Goal: Information Seeking & Learning: Learn about a topic

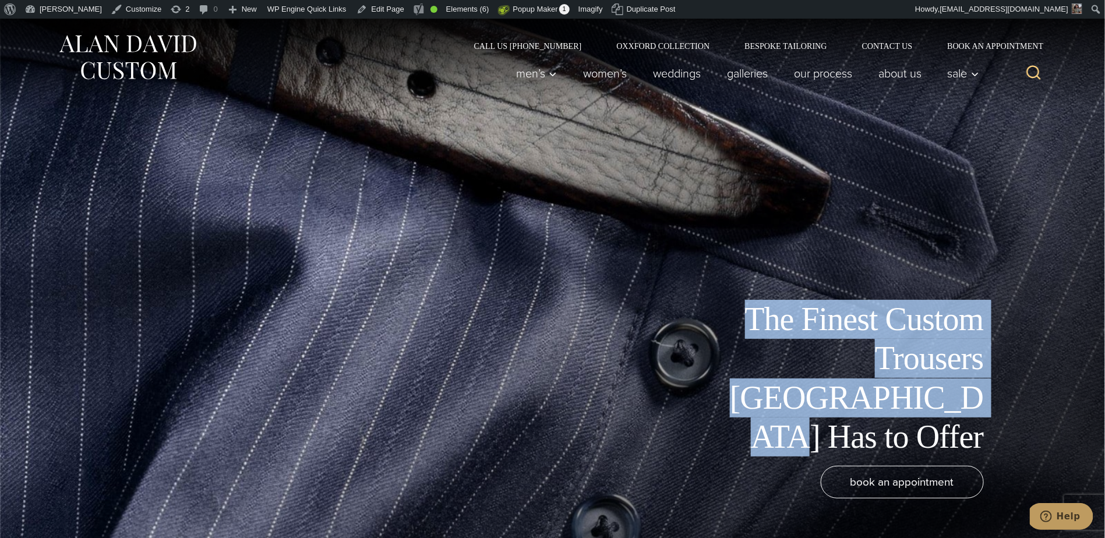
drag, startPoint x: 890, startPoint y: 406, endPoint x: 738, endPoint y: 359, distance: 159.0
click at [738, 359] on div "The Finest Custom Trousers [GEOGRAPHIC_DATA] Has to Offer" at bounding box center [552, 378] width 955 height 157
copy h1 "The Finest Custom Trousers [GEOGRAPHIC_DATA] Has to Offer"
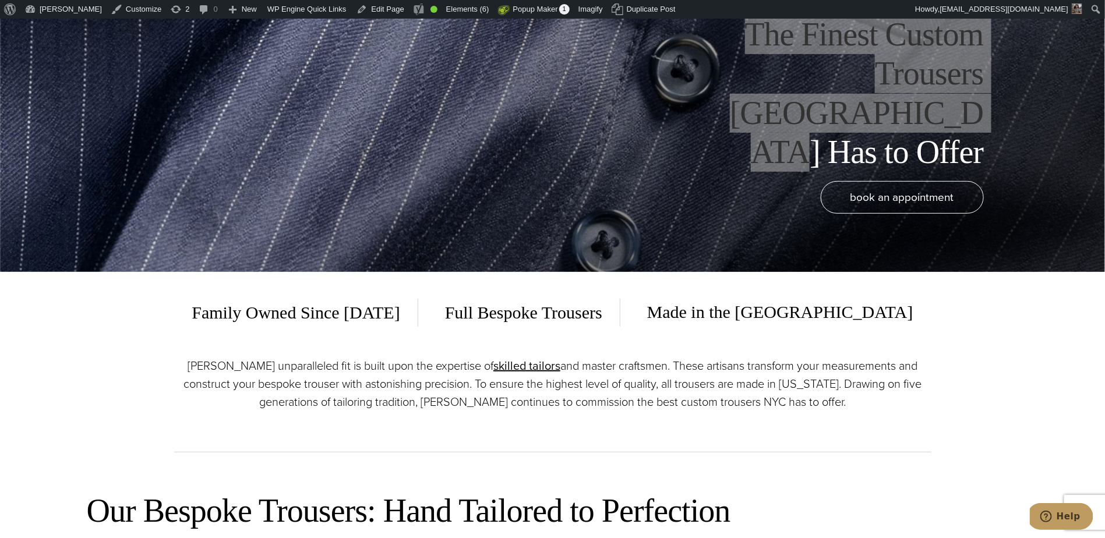
scroll to position [438, 0]
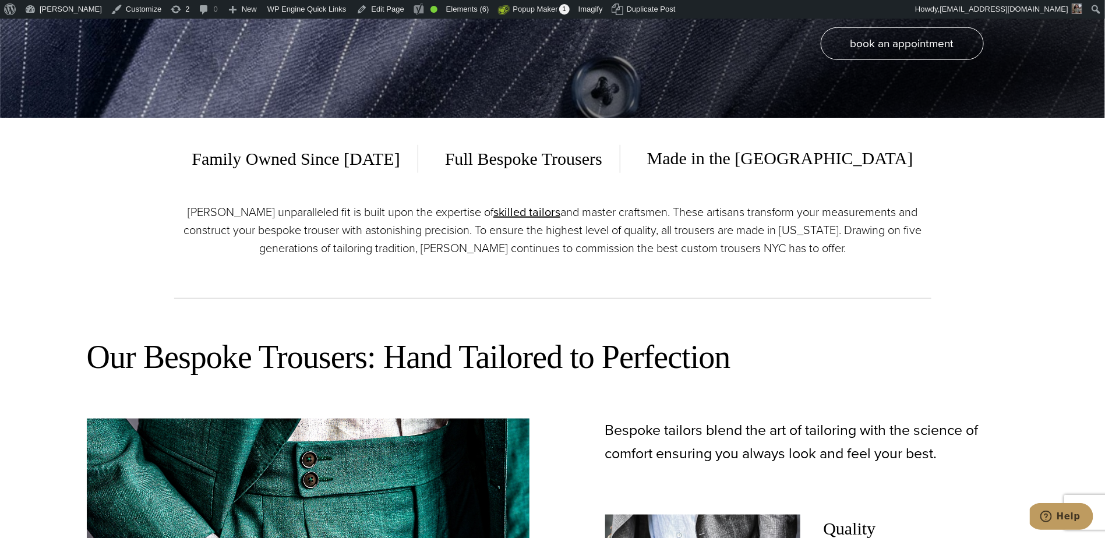
click at [232, 194] on div "Family Owned Since [DATE] Full Bespoke Trousers Made in the [GEOGRAPHIC_DATA] […" at bounding box center [552, 215] width 757 height 195
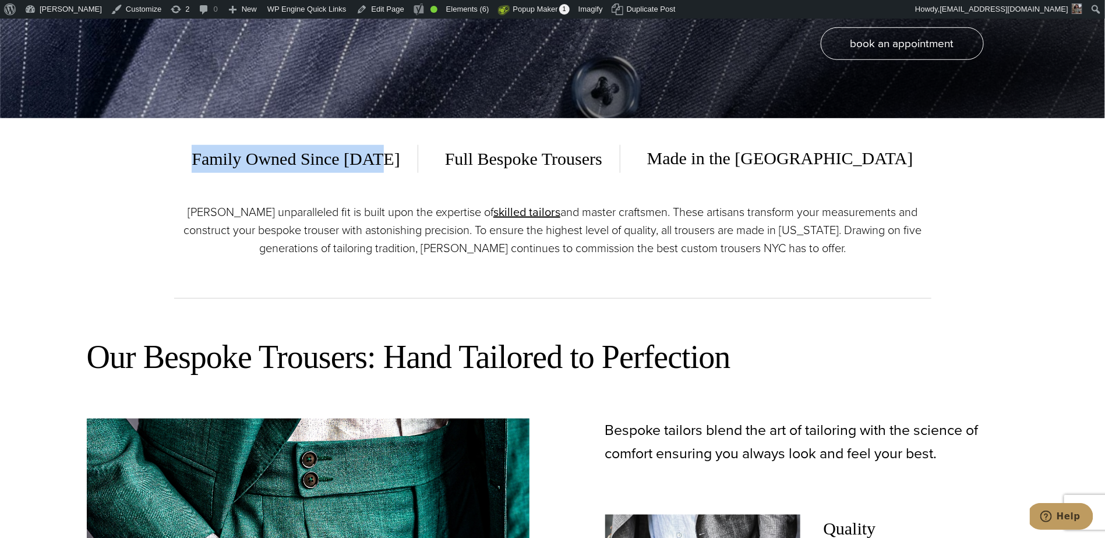
drag, startPoint x: 344, startPoint y: 158, endPoint x: 259, endPoint y: 158, distance: 85.0
click at [259, 158] on div "Family Owned Since [DATE] Full Bespoke Trousers Made in the [GEOGRAPHIC_DATA]" at bounding box center [552, 158] width 757 height 29
copy span "Family Owned Since [DATE]"
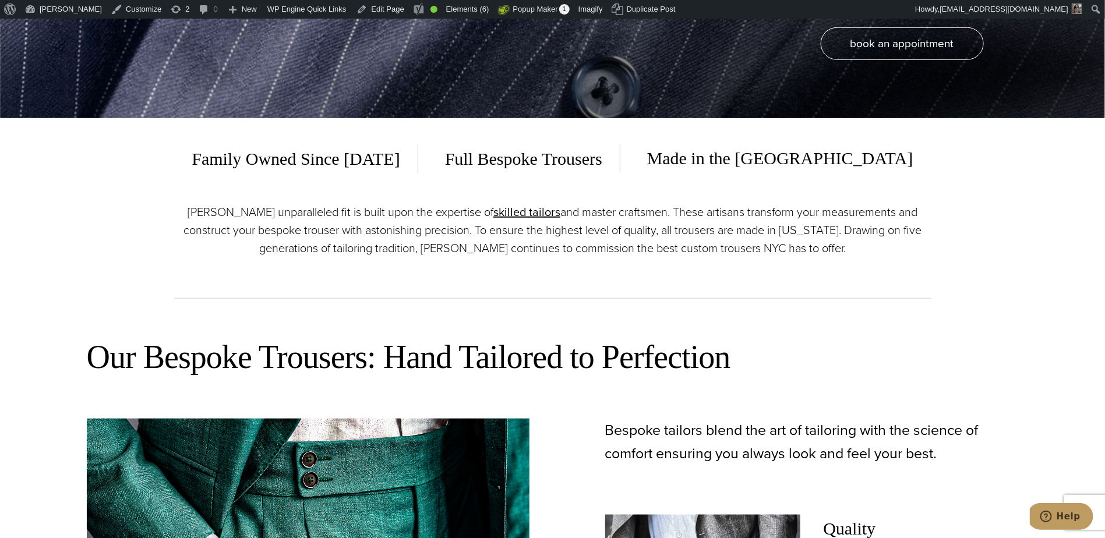
click at [309, 218] on p "[PERSON_NAME] unparalleled fit is built upon the expertise of skilled tailors a…" at bounding box center [552, 230] width 757 height 54
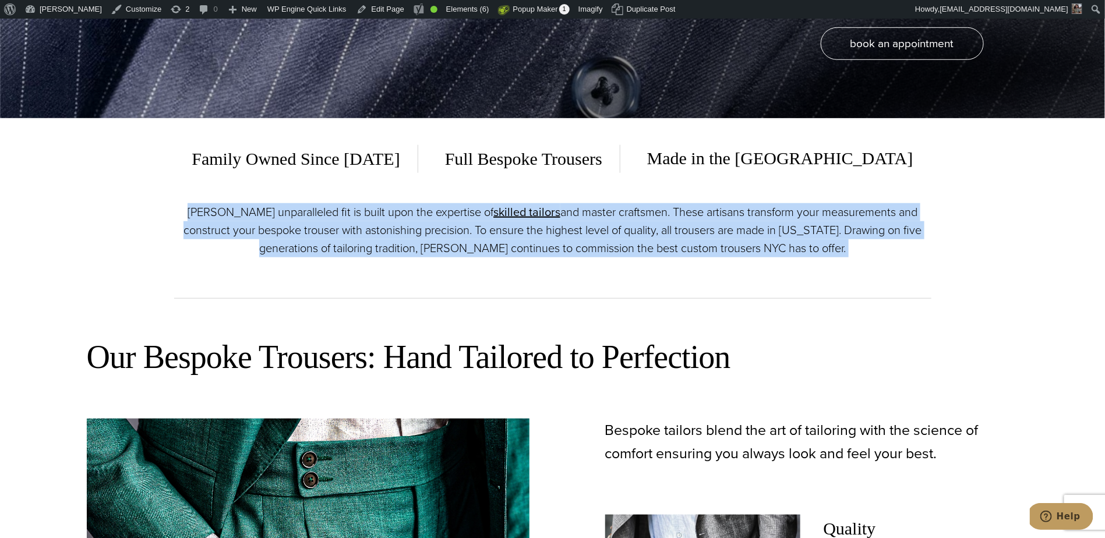
click at [309, 218] on p "[PERSON_NAME] unparalleled fit is built upon the expertise of skilled tailors a…" at bounding box center [552, 230] width 757 height 54
copy div "[PERSON_NAME] unparalleled fit is built upon the expertise of skilled tailors a…"
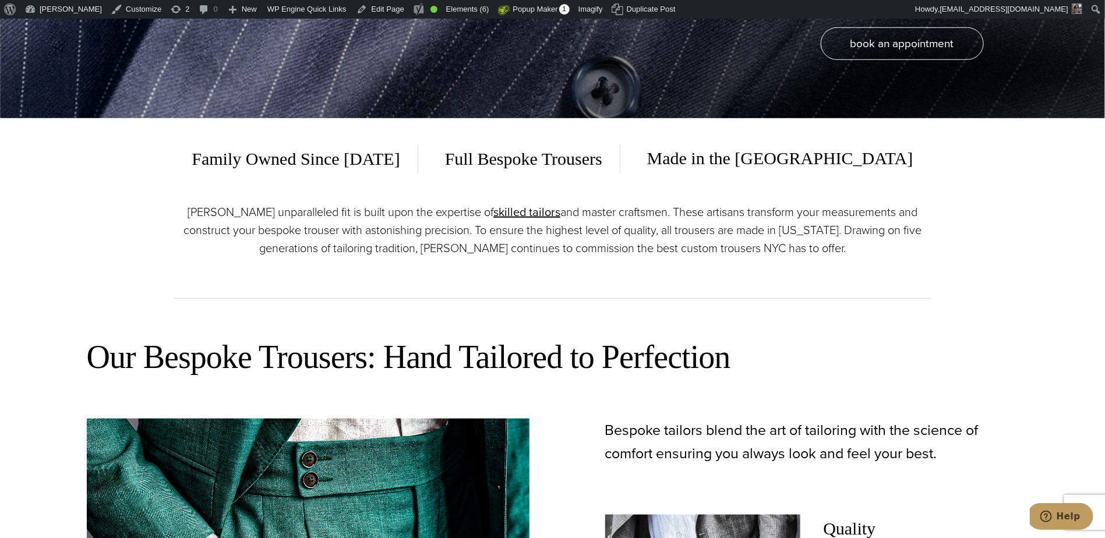
click at [429, 248] on p "[PERSON_NAME] unparalleled fit is built upon the expertise of skilled tailors a…" at bounding box center [552, 230] width 757 height 54
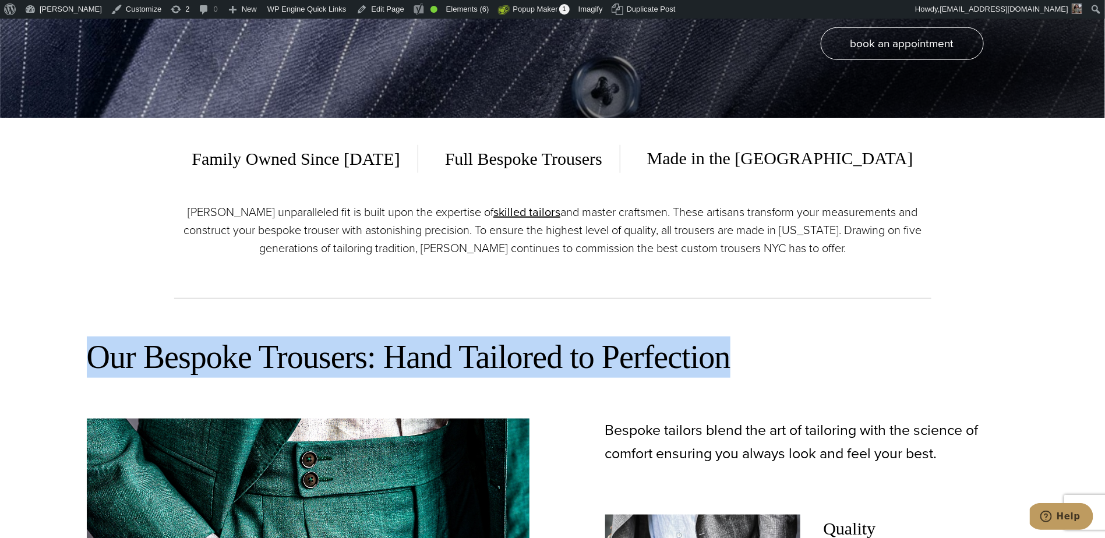
drag, startPoint x: 97, startPoint y: 355, endPoint x: 760, endPoint y: 362, distance: 663.9
click at [760, 362] on h2 "Our Bespoke Trousers: Hand Tailored to Perfection" at bounding box center [553, 357] width 932 height 41
copy h2 "Our Bespoke Trousers: Hand Tailored to Perfection"
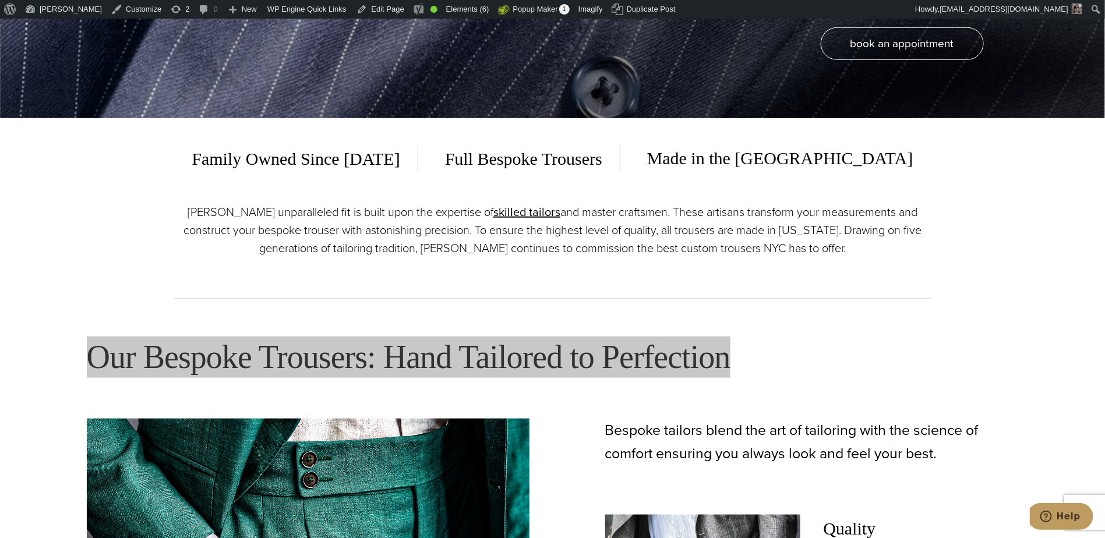
scroll to position [468, 0]
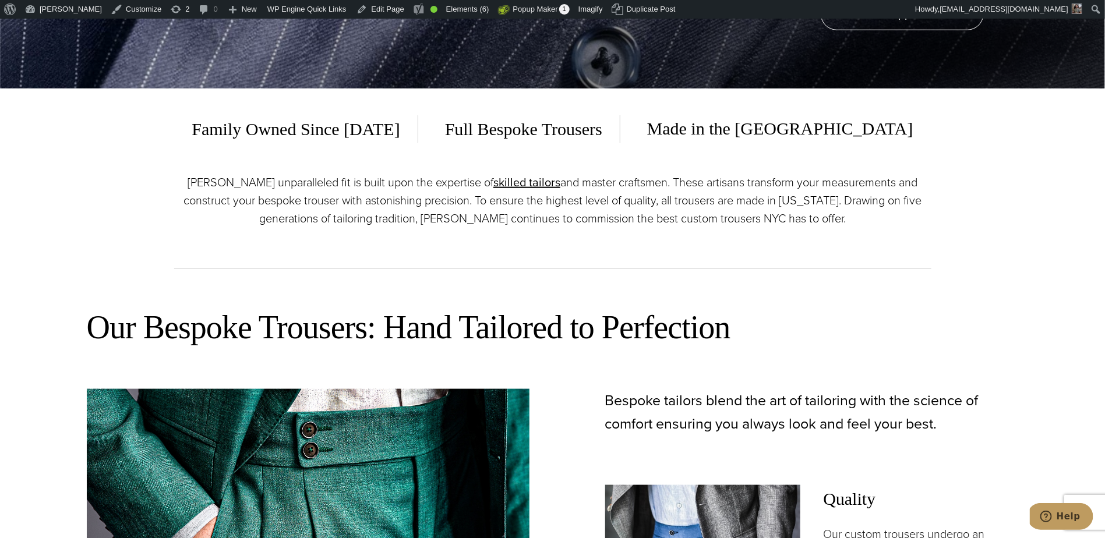
click at [678, 414] on p "Bespoke tailors blend the art of tailoring with the science of comfort ensuring…" at bounding box center [811, 412] width 413 height 47
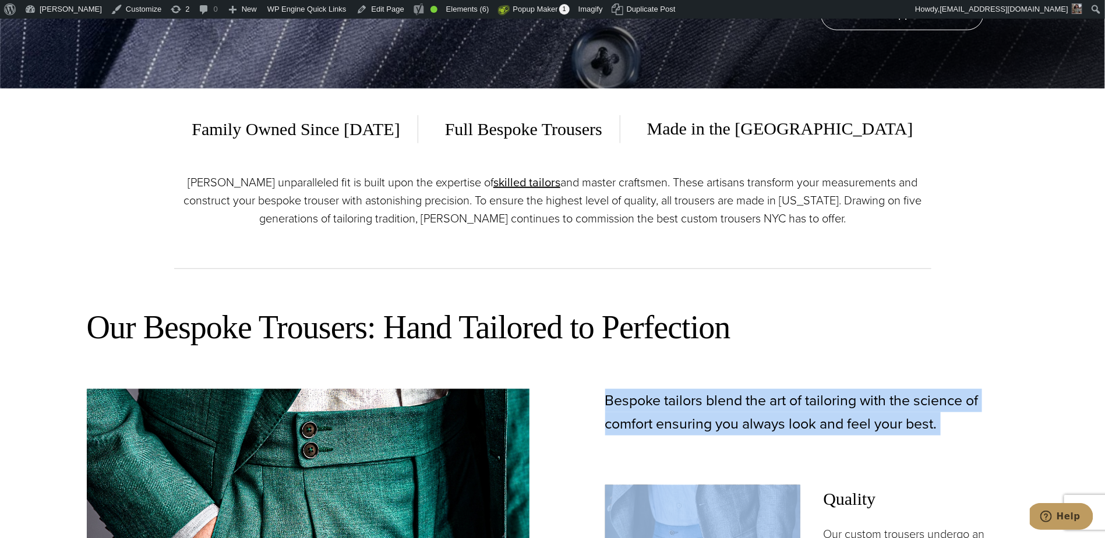
click at [678, 414] on p "Bespoke tailors blend the art of tailoring with the science of comfort ensuring…" at bounding box center [811, 412] width 413 height 47
copy div "Bespoke tailors blend the art of tailoring with the science of comfort ensuring…"
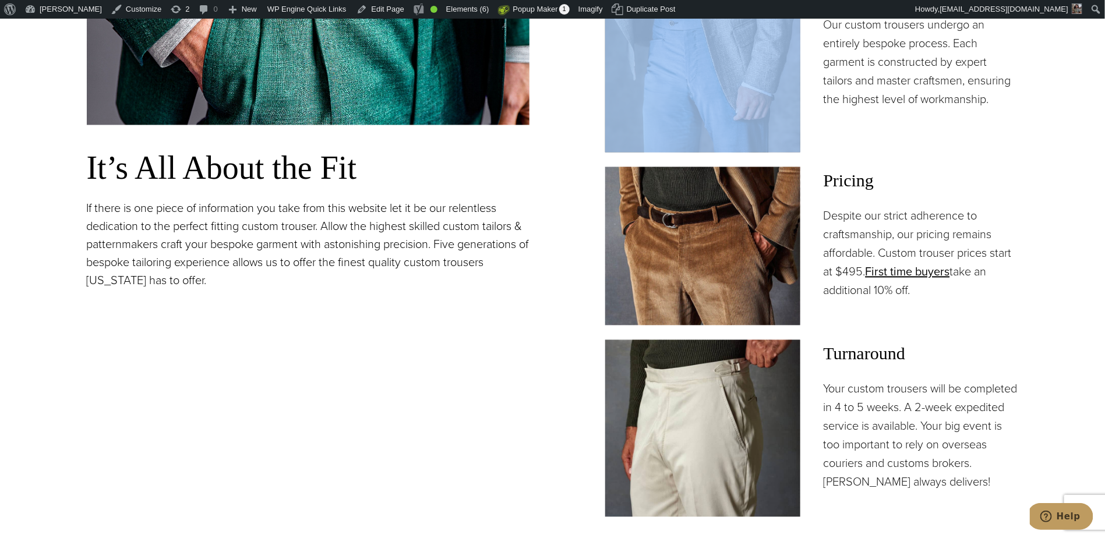
scroll to position [967, 0]
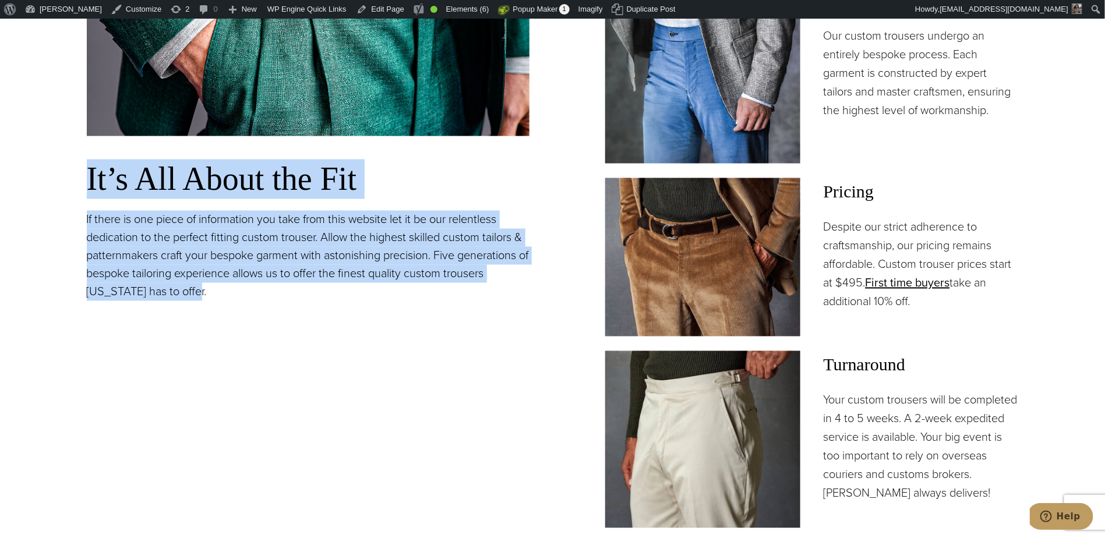
drag, startPoint x: 234, startPoint y: 289, endPoint x: 65, endPoint y: 190, distance: 196.5
click at [63, 191] on section "Our Bespoke Trousers: Hand Tailored to Perfection It’s All About the Fit If the…" at bounding box center [552, 224] width 1105 height 878
copy div "It’s All About the Fit If there is one piece of information you take from this …"
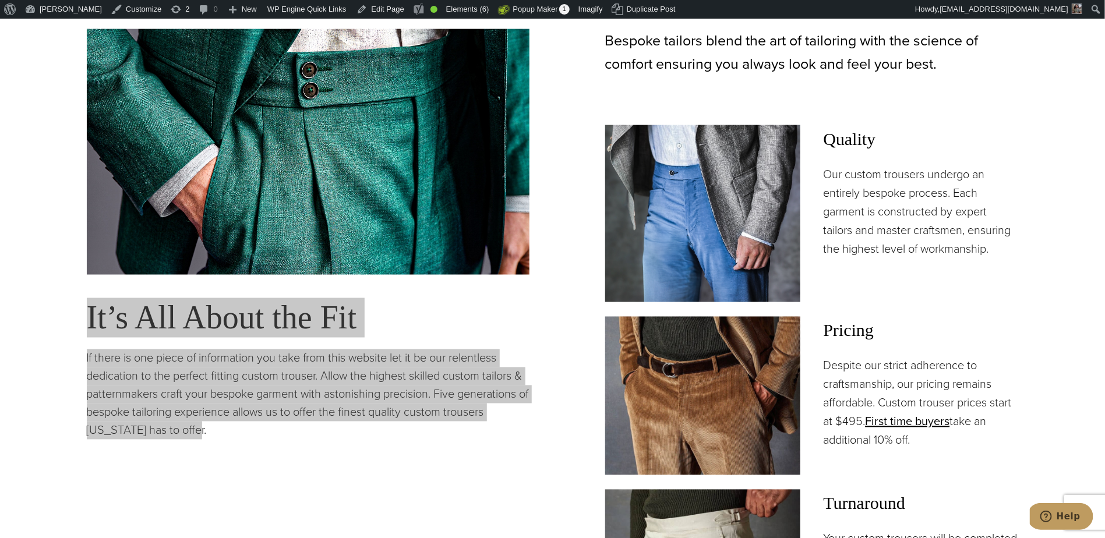
scroll to position [870, 0]
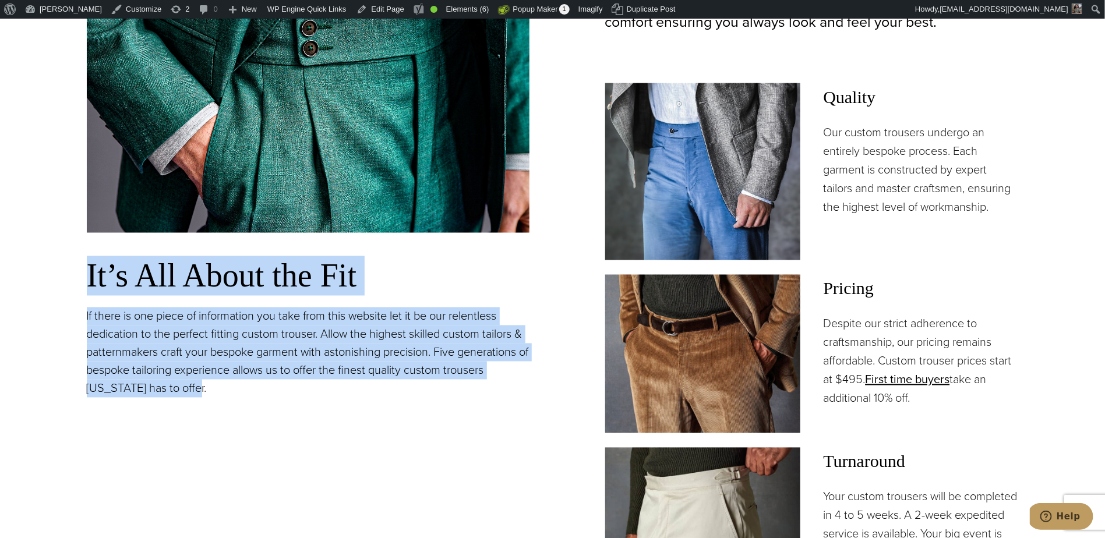
click at [861, 182] on p "Our custom trousers undergo an entirely bespoke process. Each garment is constr…" at bounding box center [920, 169] width 195 height 93
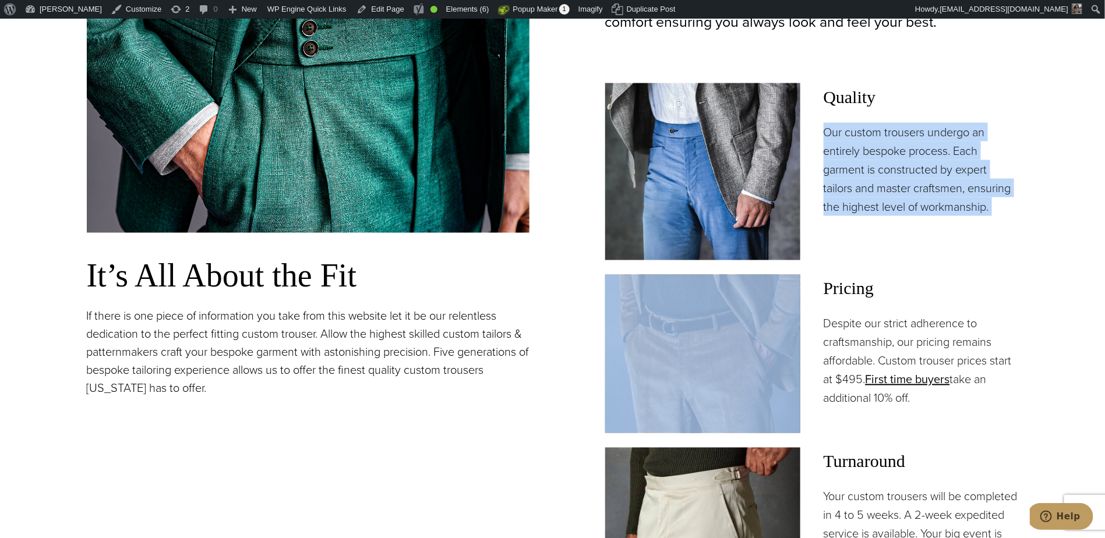
copy div "Our custom trousers undergo an entirely bespoke process. Each garment is constr…"
drag, startPoint x: 924, startPoint y: 404, endPoint x: 1071, endPoint y: 359, distance: 154.0
click at [824, 329] on p "Despite our strict adherence to craftsmanship, our pricing remains affordable. …" at bounding box center [920, 360] width 195 height 93
copy p "Despite our strict adherence to craftsmanship, our pricing remains affordable. …"
click at [924, 349] on p "Despite our strict adherence to craftsmanship, our pricing remains affordable. …" at bounding box center [920, 360] width 195 height 93
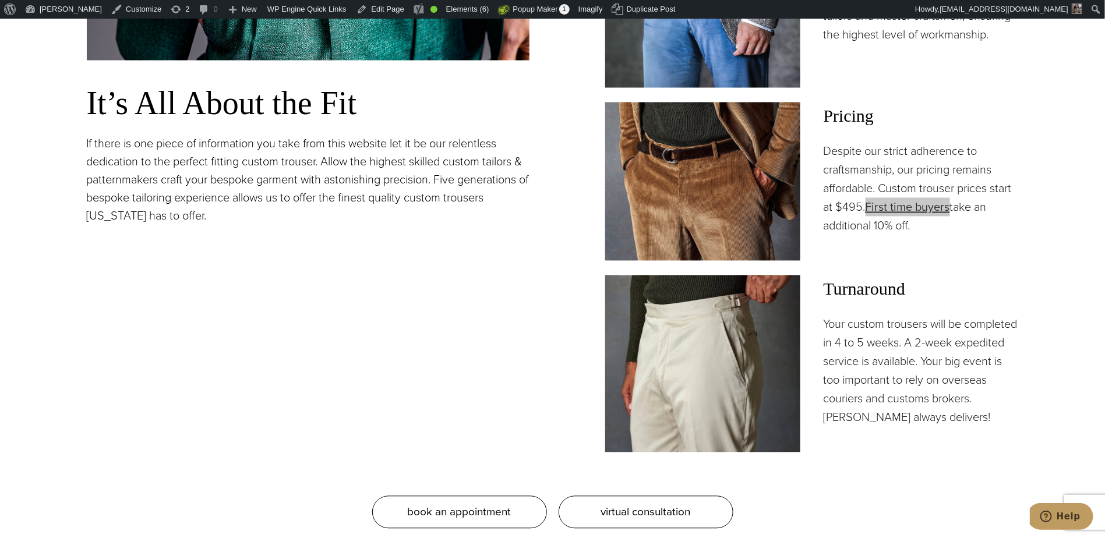
scroll to position [1055, 0]
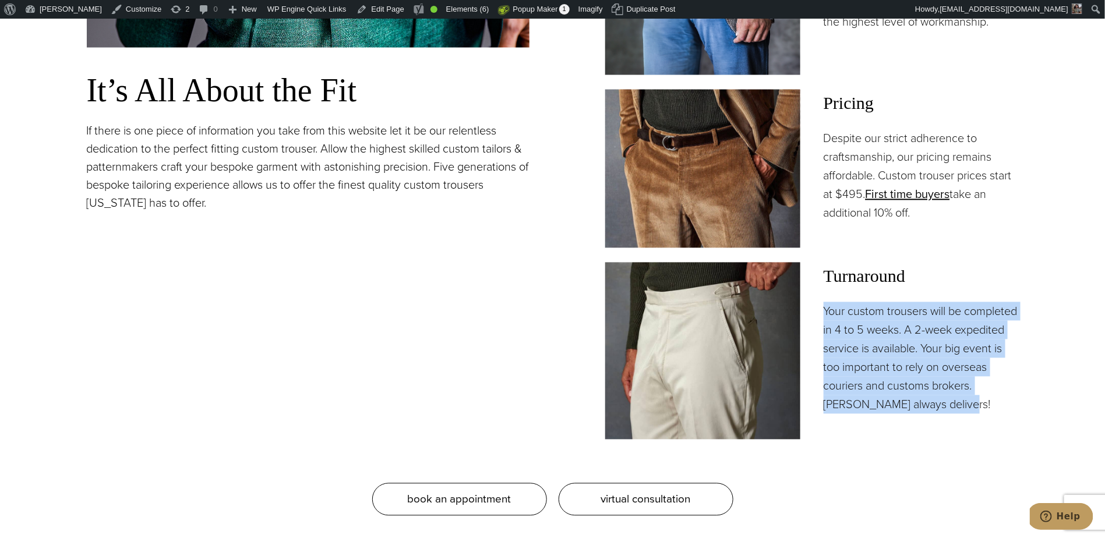
drag, startPoint x: 1012, startPoint y: 403, endPoint x: 822, endPoint y: 315, distance: 209.7
click at [822, 315] on div "Turnaround Your custom trousers will be completed in 4 to 5 weeks. A 2-week exp…" at bounding box center [811, 351] width 413 height 177
copy p "Your custom trousers will be completed in 4 to 5 weeks. A 2-week expedited serv…"
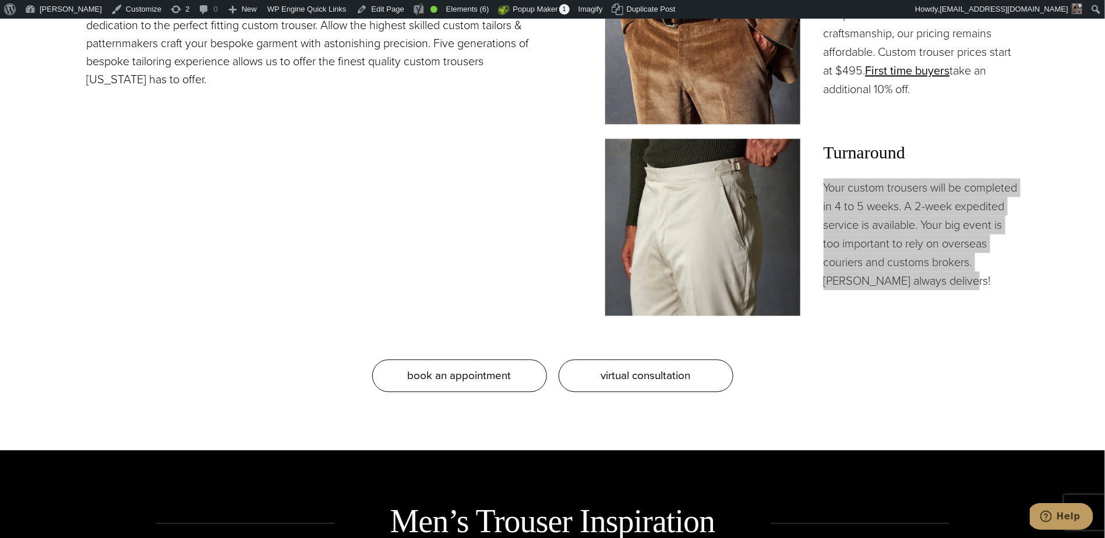
scroll to position [1529, 0]
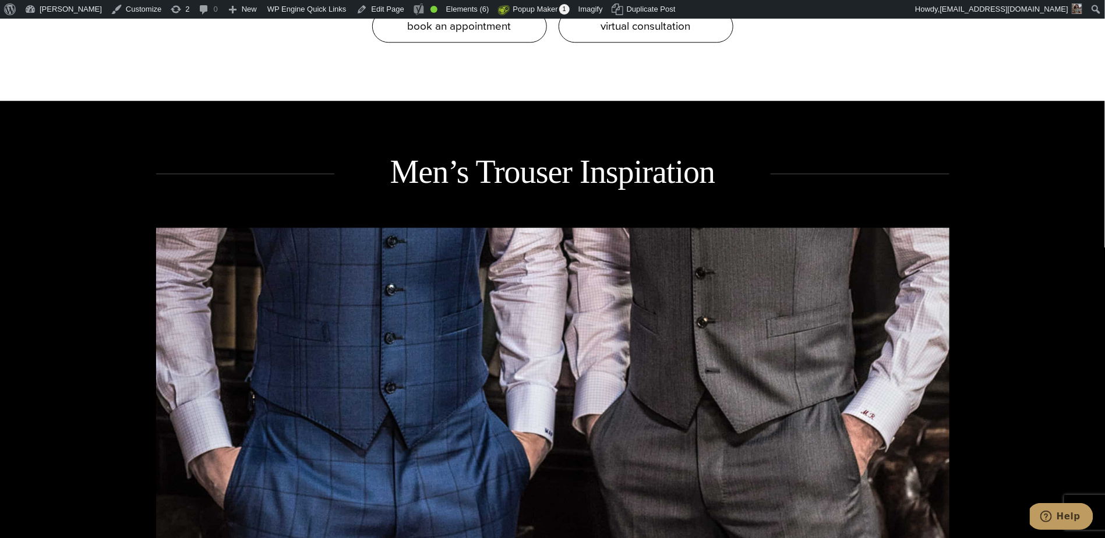
click at [514, 183] on h2 "Men’s Trouser Inspiration" at bounding box center [552, 172] width 436 height 42
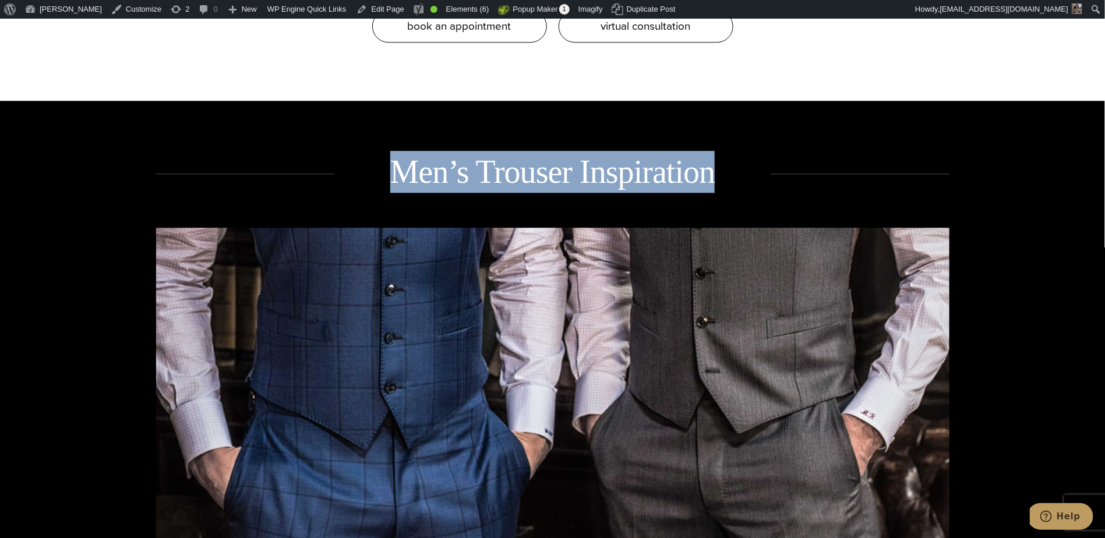
click at [514, 184] on h2 "Men’s Trouser Inspiration" at bounding box center [552, 172] width 436 height 42
copy div "Men’s Trouser Inspiration"
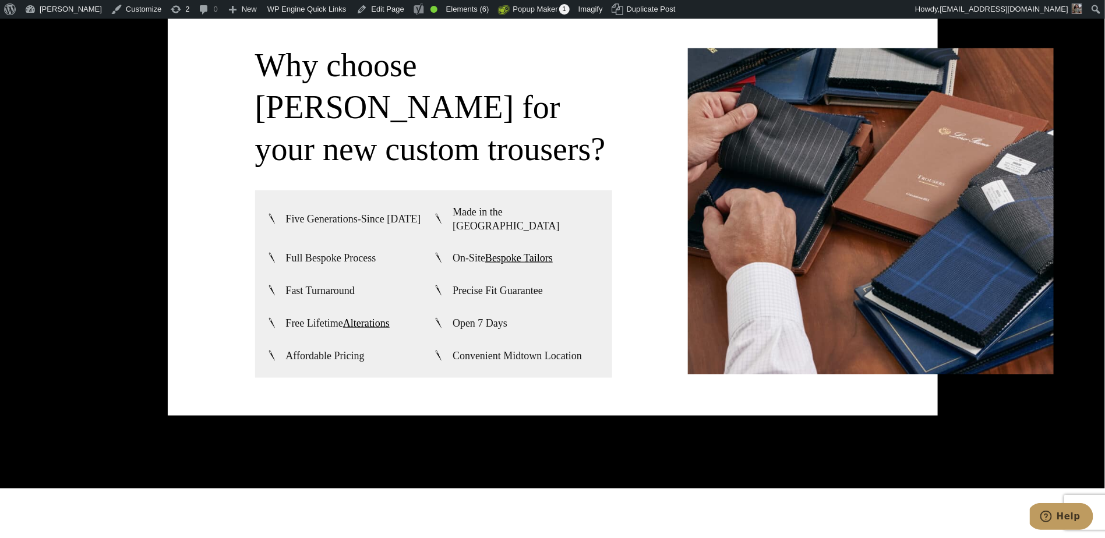
scroll to position [2845, 0]
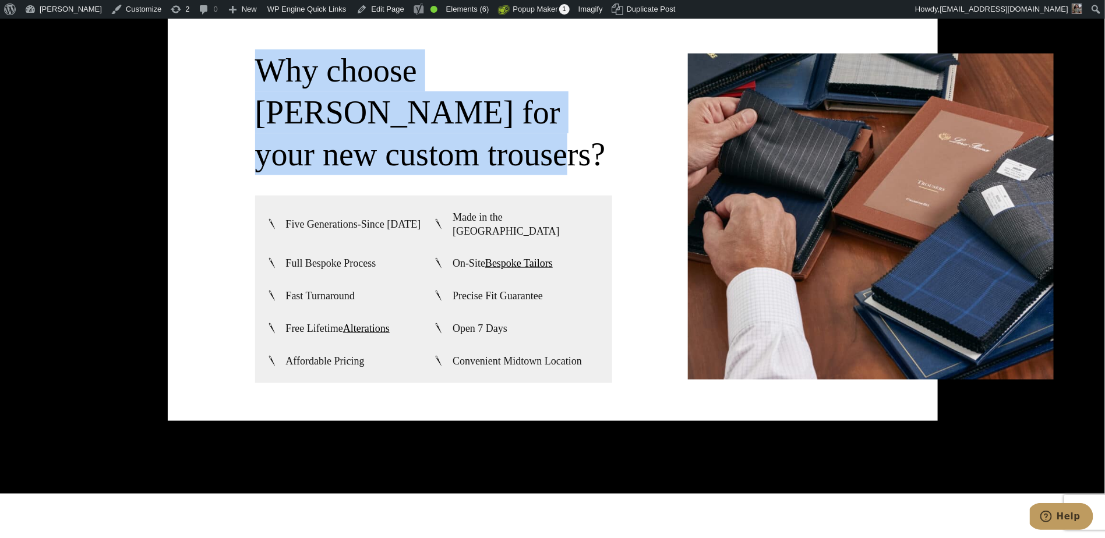
drag, startPoint x: 381, startPoint y: 162, endPoint x: 554, endPoint y: 129, distance: 176.2
click at [261, 58] on h3 "Why choose [PERSON_NAME] for your new custom trousers?" at bounding box center [433, 112] width 357 height 126
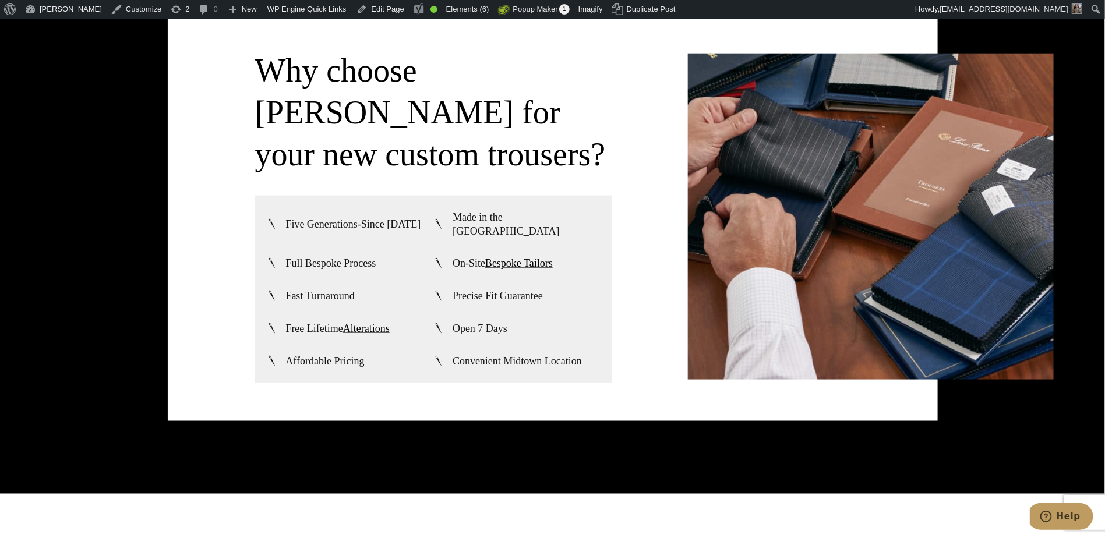
click at [206, 303] on div "Why choose [PERSON_NAME] for your new custom trousers? Five Generations-Since […" at bounding box center [553, 216] width 770 height 409
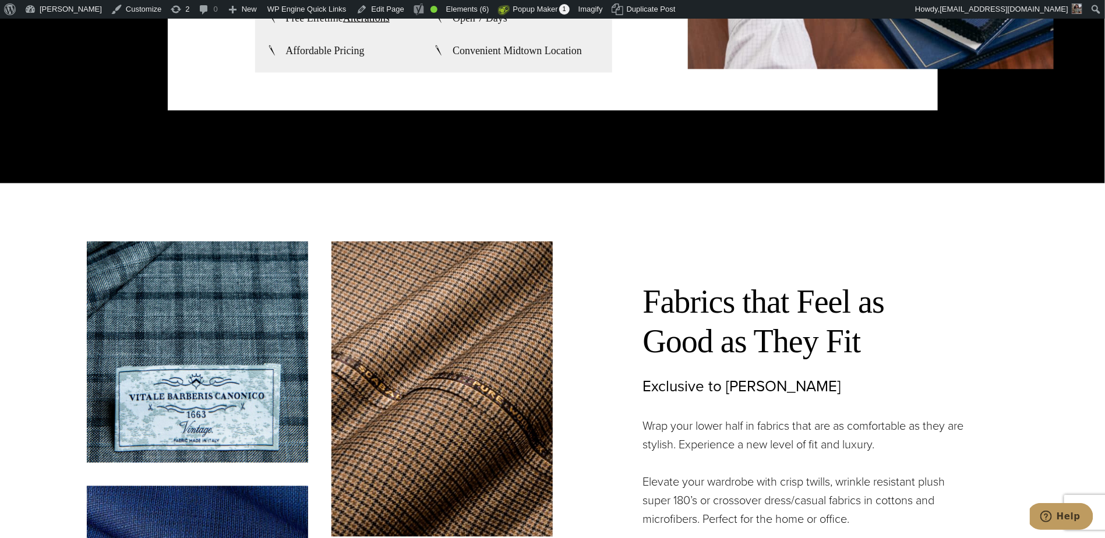
scroll to position [3305, 0]
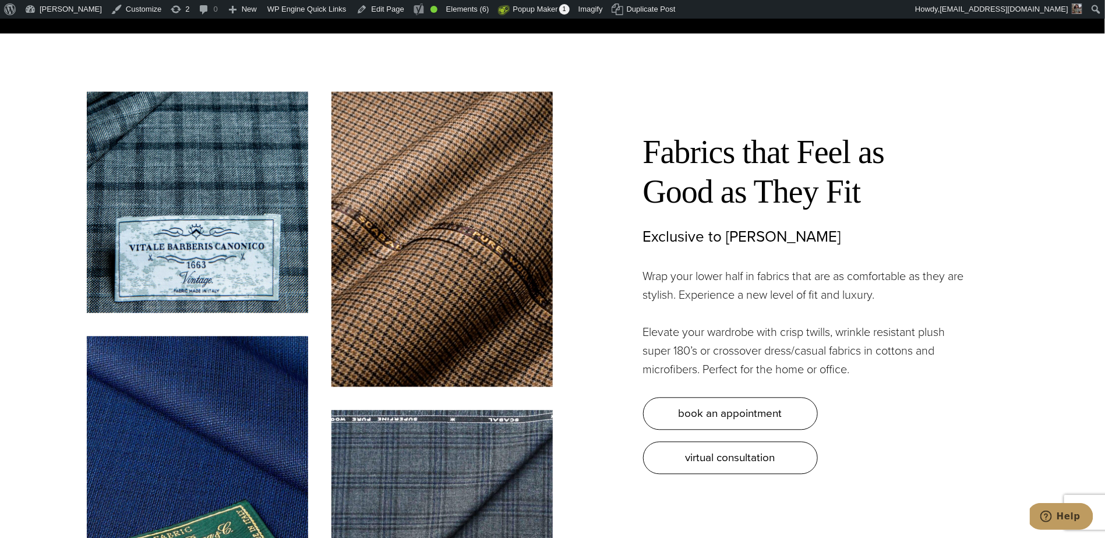
click at [706, 277] on p "Wrap your lower half in fabrics that are as comfortable as they are stylish. Ex…" at bounding box center [806, 285] width 326 height 37
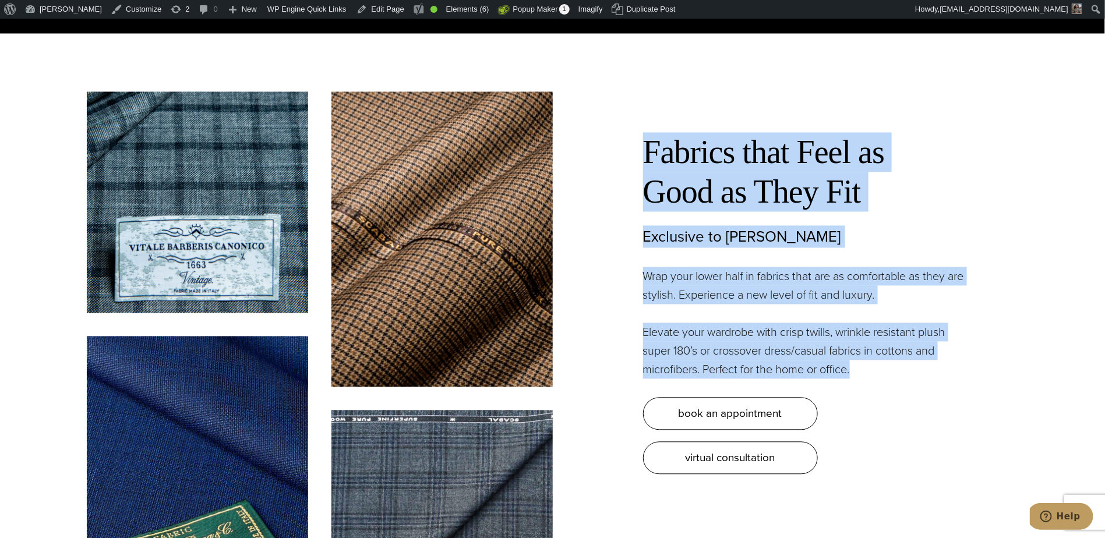
drag, startPoint x: 879, startPoint y: 371, endPoint x: 639, endPoint y: 139, distance: 333.6
click at [639, 138] on div "Fabrics that Feel as Good as They Fit Exclusive to [PERSON_NAME] Wrap your lowe…" at bounding box center [786, 283] width 466 height 382
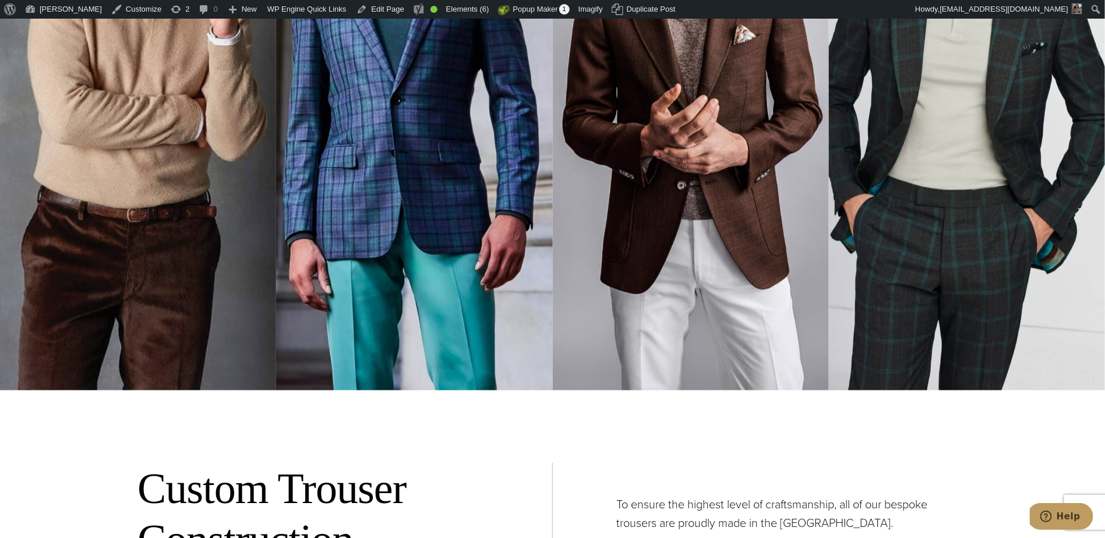
scroll to position [4385, 0]
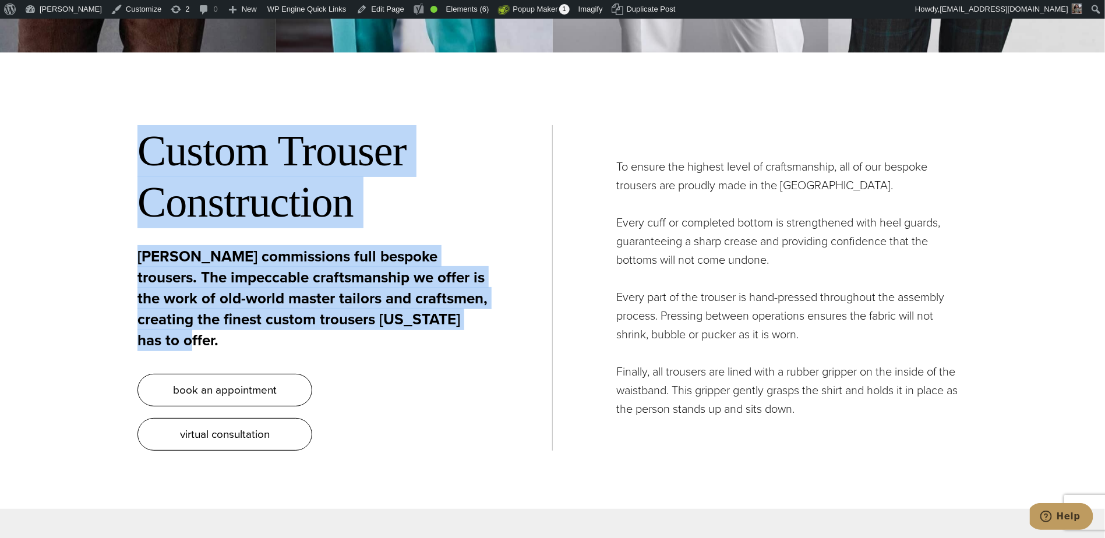
drag, startPoint x: 111, startPoint y: 135, endPoint x: 517, endPoint y: 305, distance: 439.3
click at [517, 305] on section "Custom Trouser Construction [PERSON_NAME] commissions full bespoke trousers. Th…" at bounding box center [552, 288] width 1105 height 443
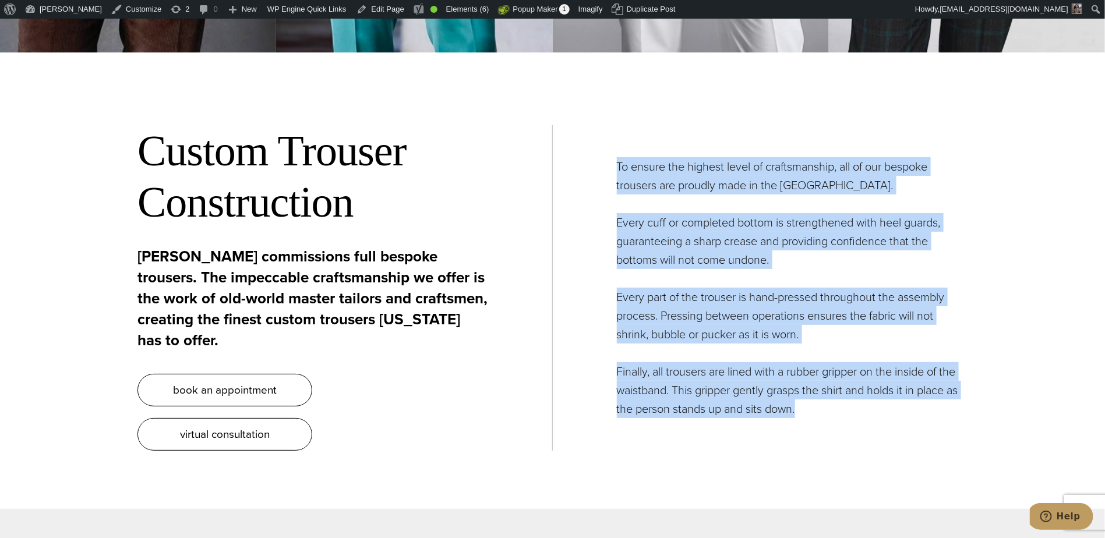
drag, startPoint x: 618, startPoint y: 144, endPoint x: 845, endPoint y: 389, distance: 334.2
click at [845, 389] on div "To ensure the highest level of craftsmanship, all of our bespoke trousers are p…" at bounding box center [760, 287] width 415 height 261
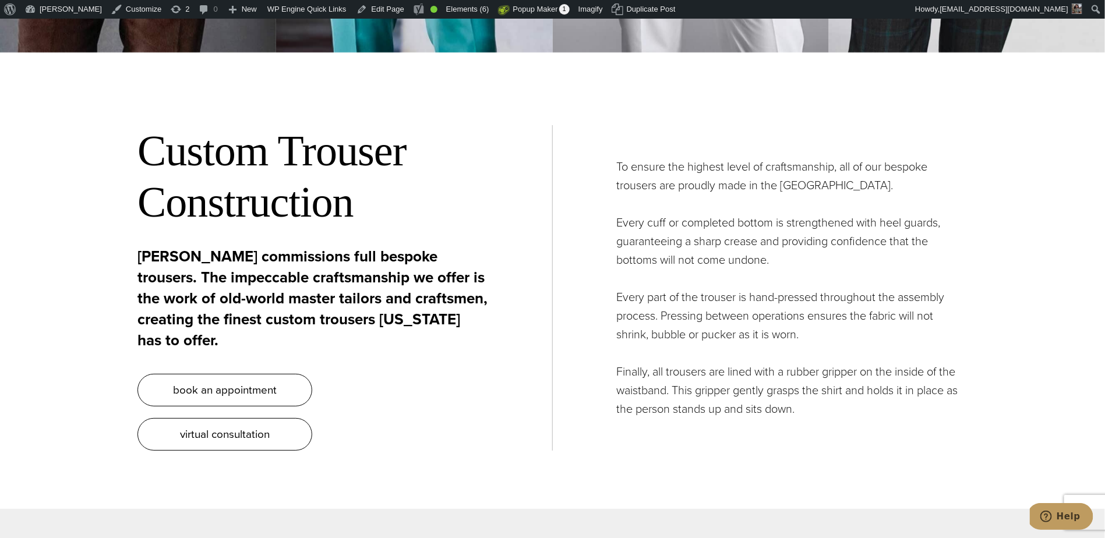
click at [454, 390] on div "book an appointment virtual consultation" at bounding box center [312, 412] width 351 height 77
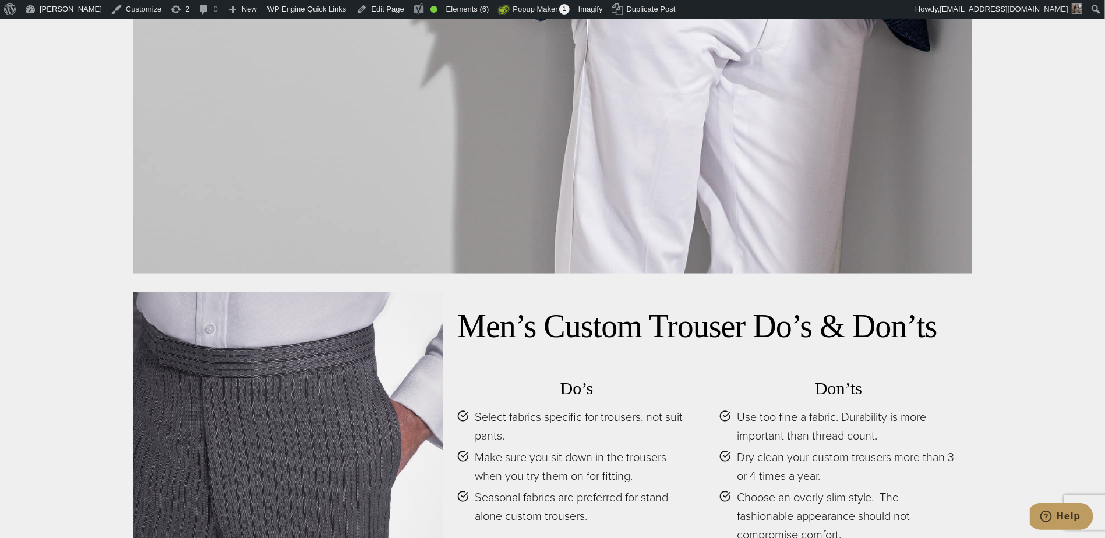
scroll to position [5446, 0]
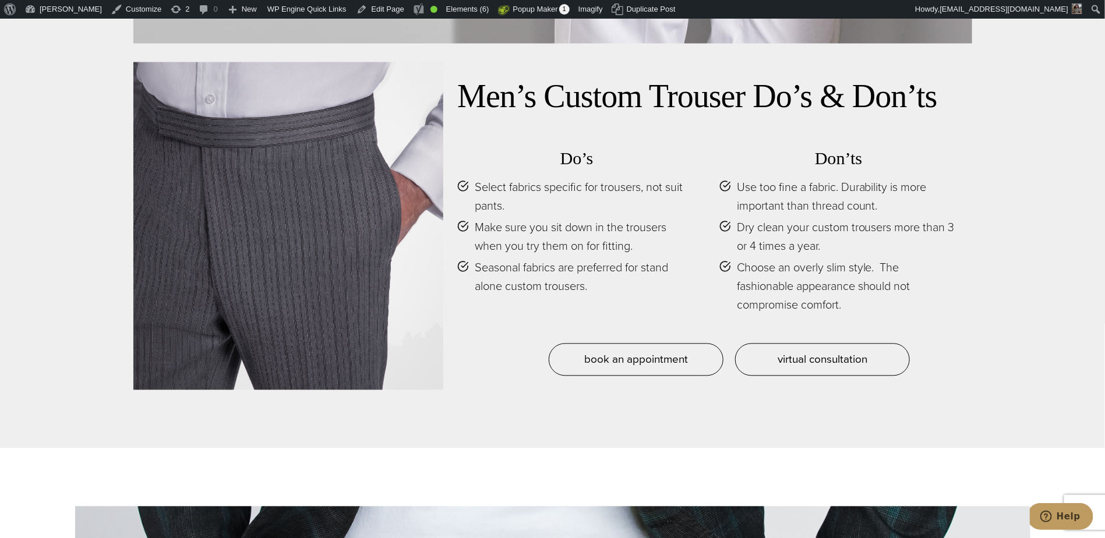
click at [571, 218] on span "Make sure you sit down in the trousers when you try them on for fitting." at bounding box center [585, 236] width 221 height 37
click at [586, 76] on h2 "Men’s Custom Trouser Do’s & Don’ts" at bounding box center [707, 96] width 500 height 41
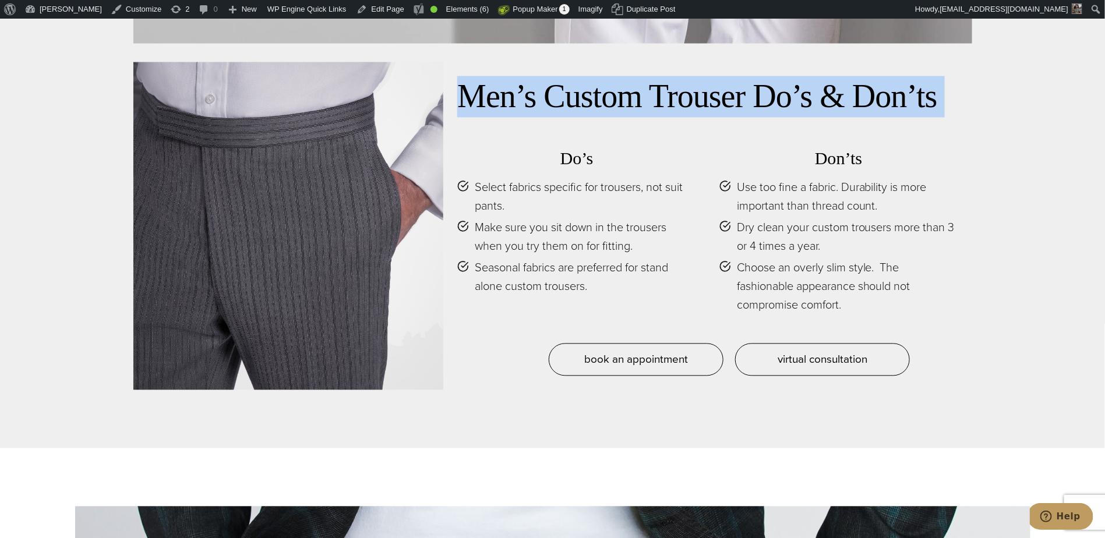
click at [586, 76] on h2 "Men’s Custom Trouser Do’s & Don’ts" at bounding box center [707, 96] width 500 height 41
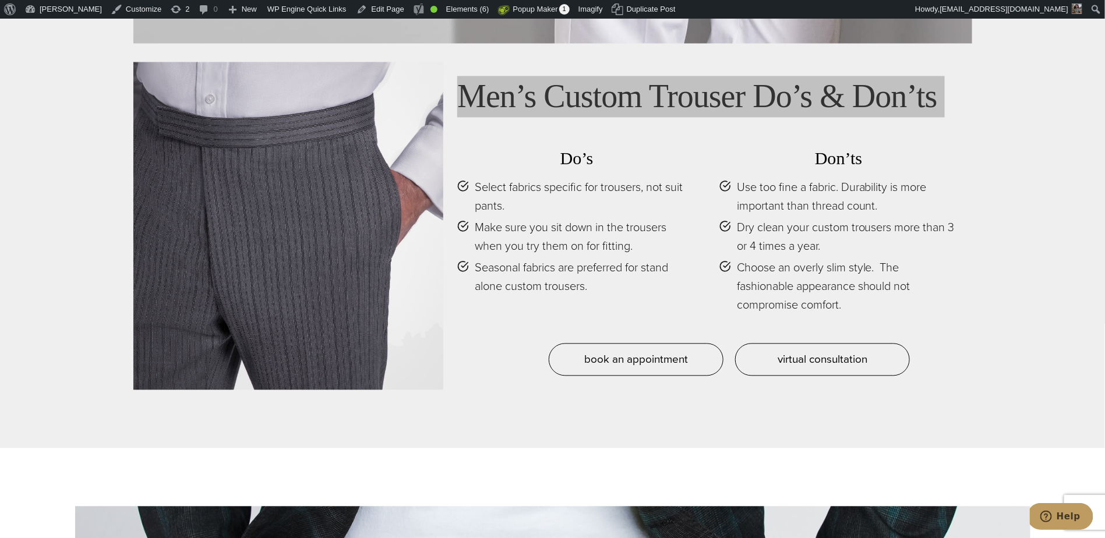
scroll to position [5475, 0]
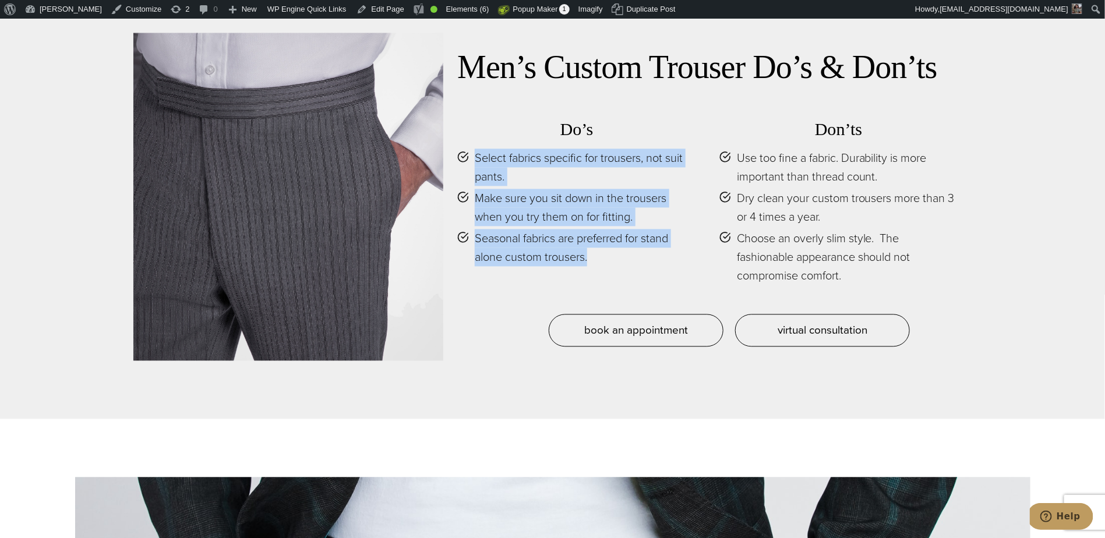
drag, startPoint x: 581, startPoint y: 212, endPoint x: 470, endPoint y: 128, distance: 139.3
click at [470, 149] on ul "Select fabrics specific for trousers, not suit pants. Make sure you sit down in…" at bounding box center [576, 208] width 239 height 118
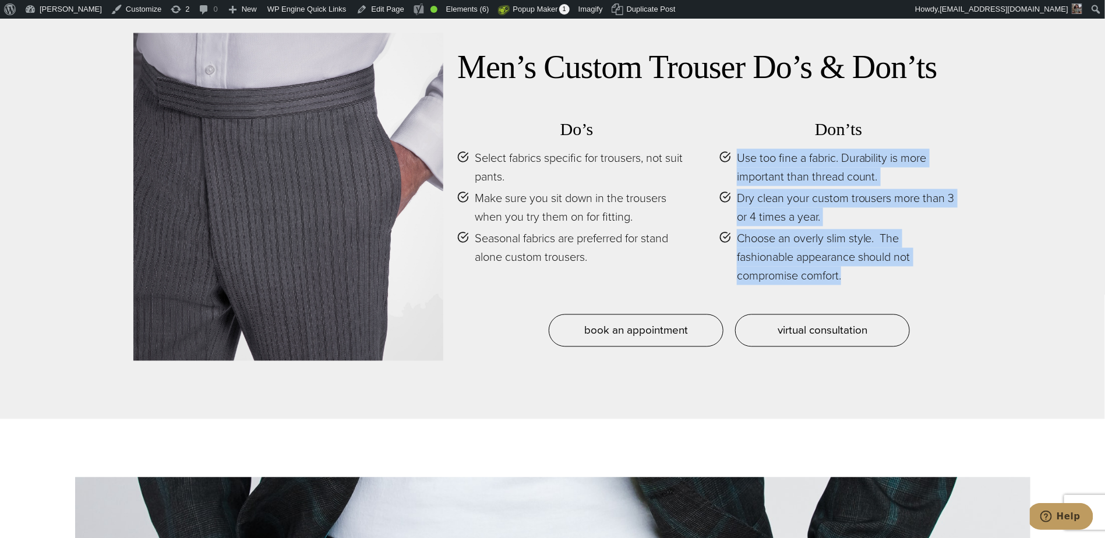
drag, startPoint x: 861, startPoint y: 260, endPoint x: 737, endPoint y: 136, distance: 175.8
click at [737, 136] on div "Do’s Select fabrics specific for trousers, not suit pants. Make sure you sit do…" at bounding box center [707, 210] width 500 height 210
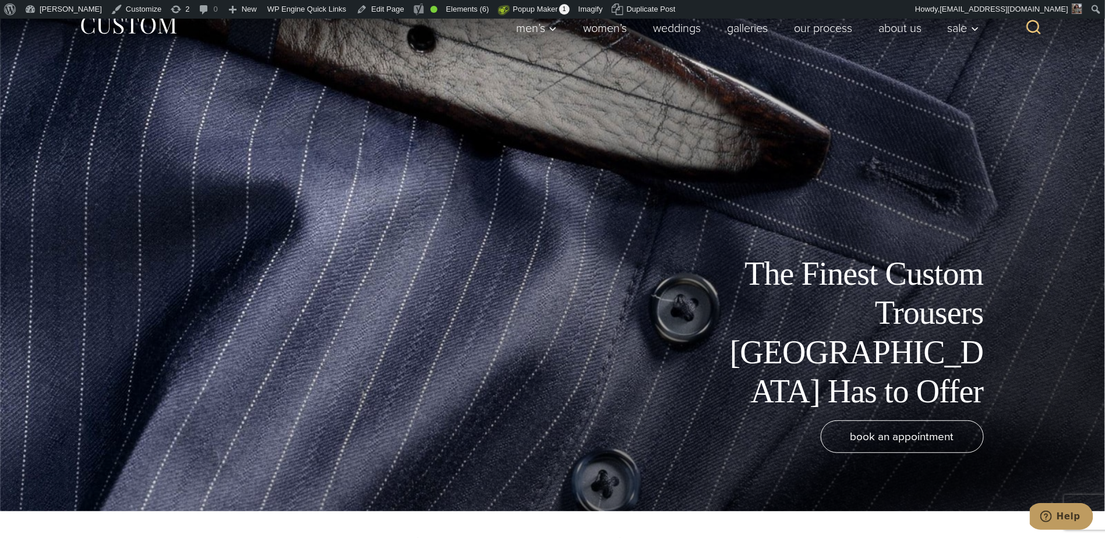
scroll to position [0, 0]
